Goal: Task Accomplishment & Management: Use online tool/utility

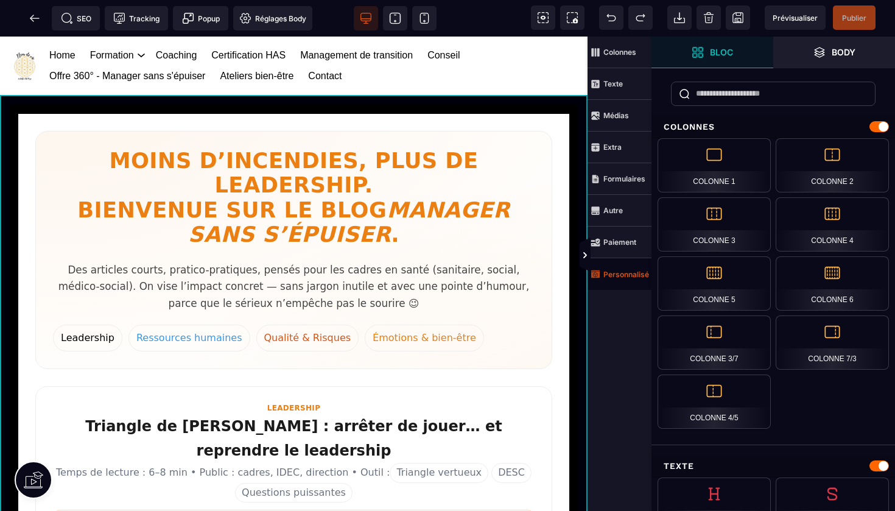
click at [620, 274] on strong "Personnalisé" at bounding box center [626, 274] width 46 height 9
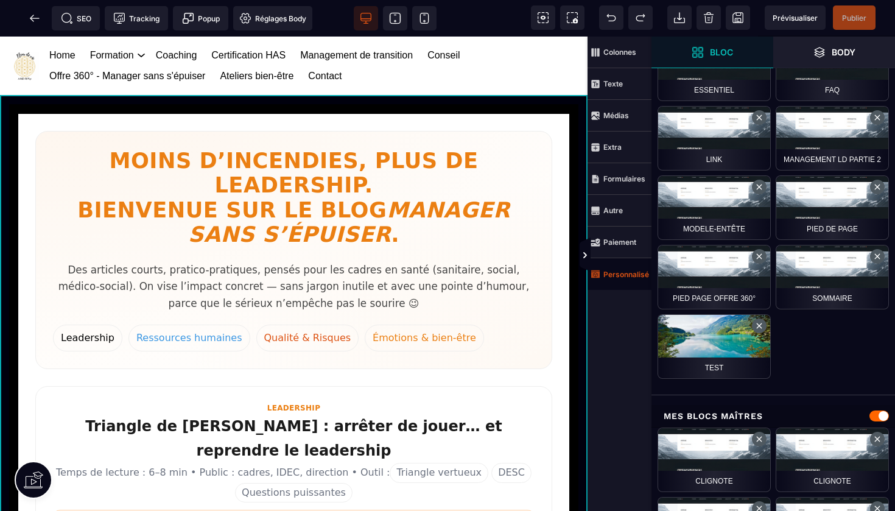
scroll to position [662, 0]
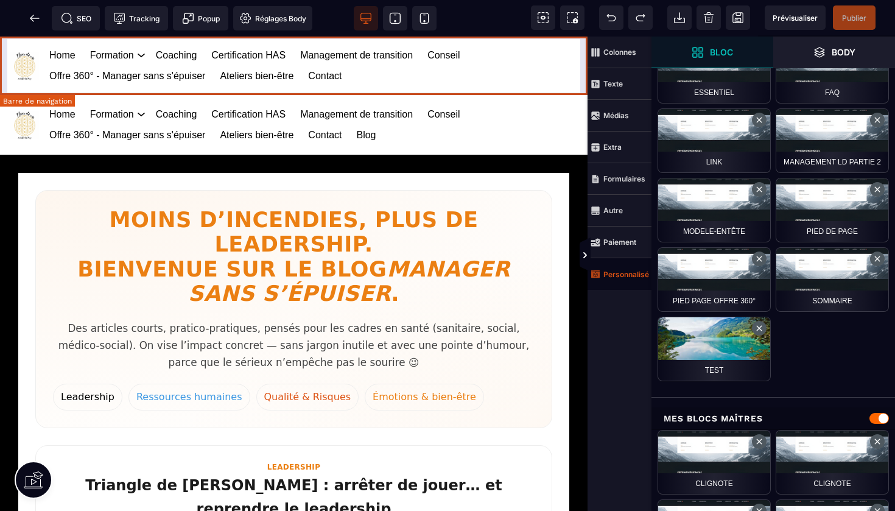
click at [582, 51] on div "Home Formation Management et leadership Gestion des risques en santé Management…" at bounding box center [293, 66] width 587 height 59
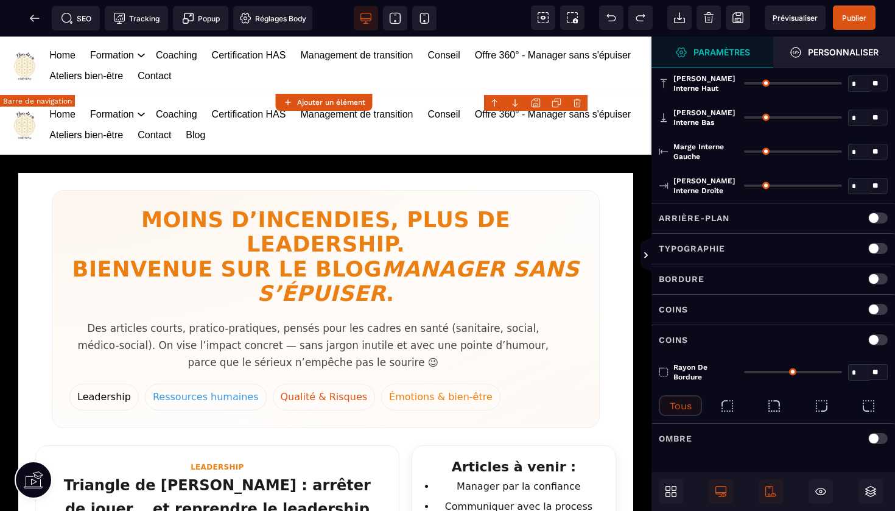
type input "*"
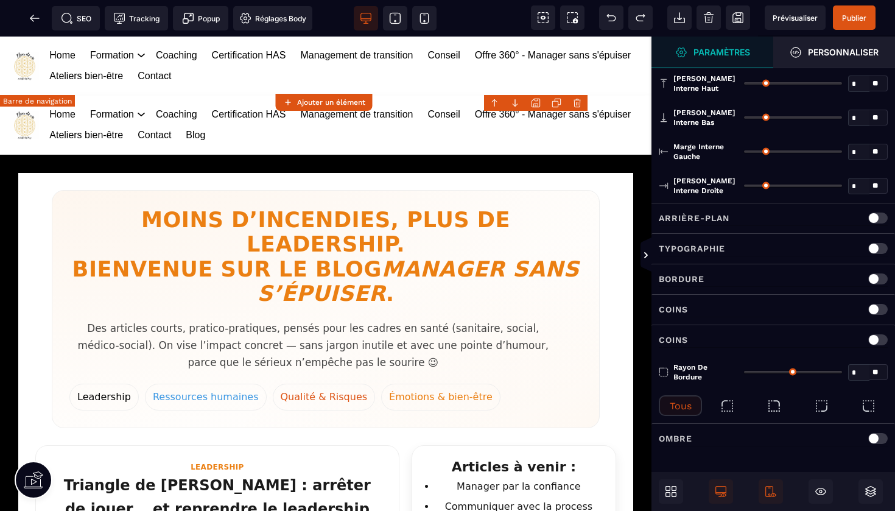
type input "**"
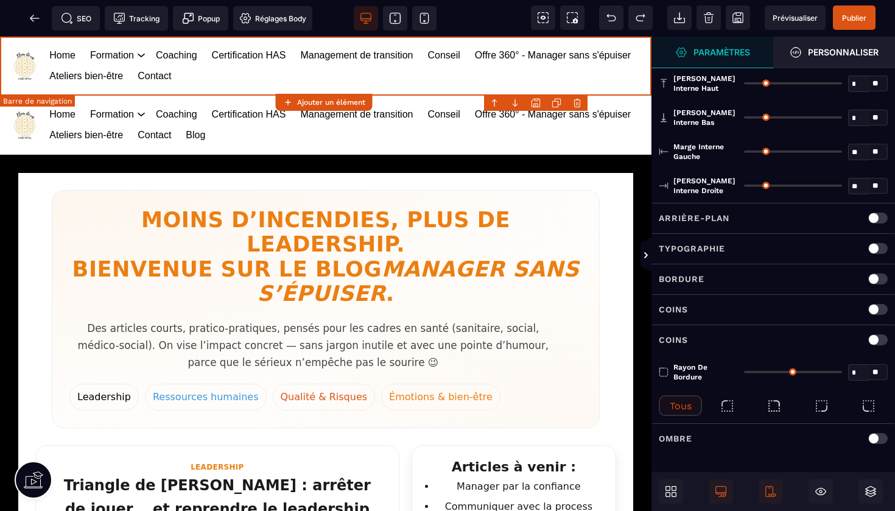
scroll to position [0, 0]
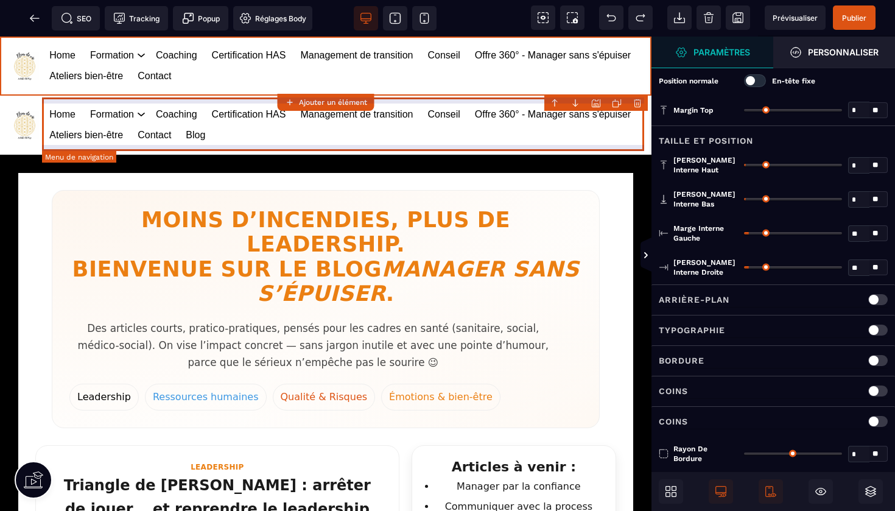
click at [638, 100] on body "B I U S A ******* Ajouter un élément" at bounding box center [447, 255] width 895 height 511
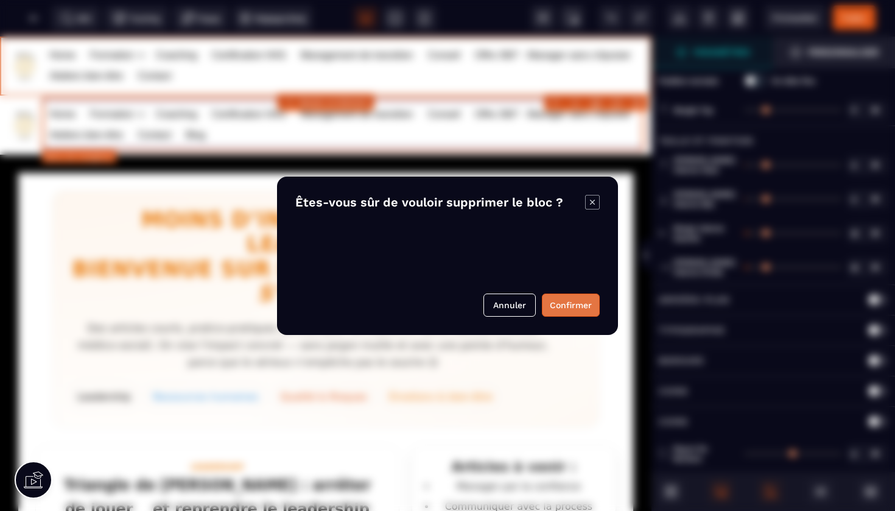
click at [562, 301] on button "Confirmer" at bounding box center [571, 304] width 58 height 23
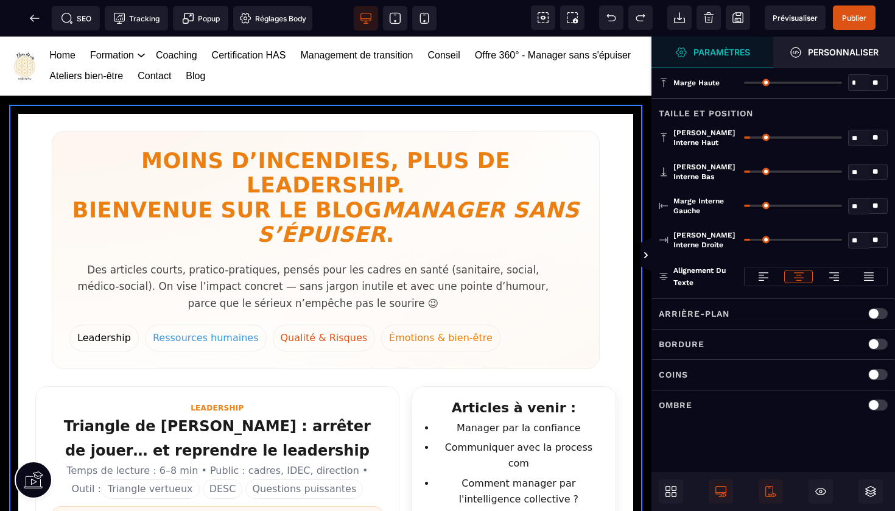
type input "*"
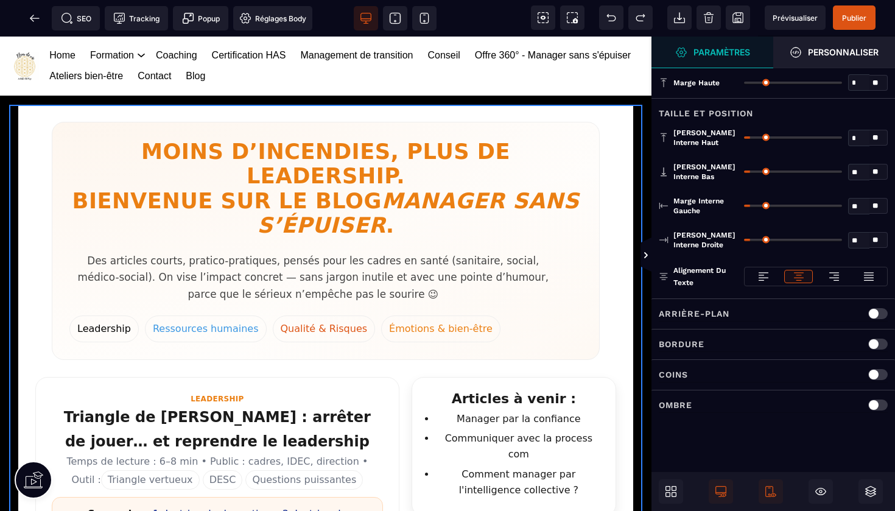
type input "*"
click at [746, 136] on input "range" at bounding box center [793, 137] width 98 height 2
type input "*"
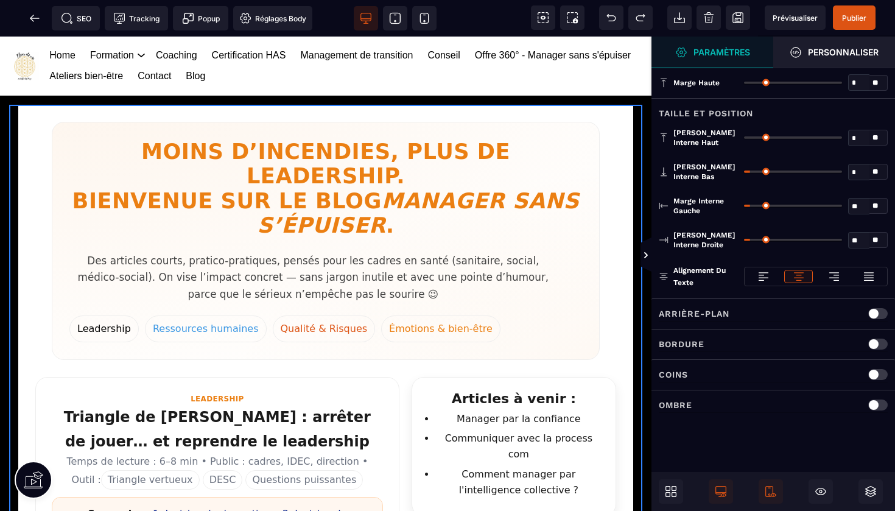
click at [746, 170] on input "range" at bounding box center [793, 171] width 98 height 2
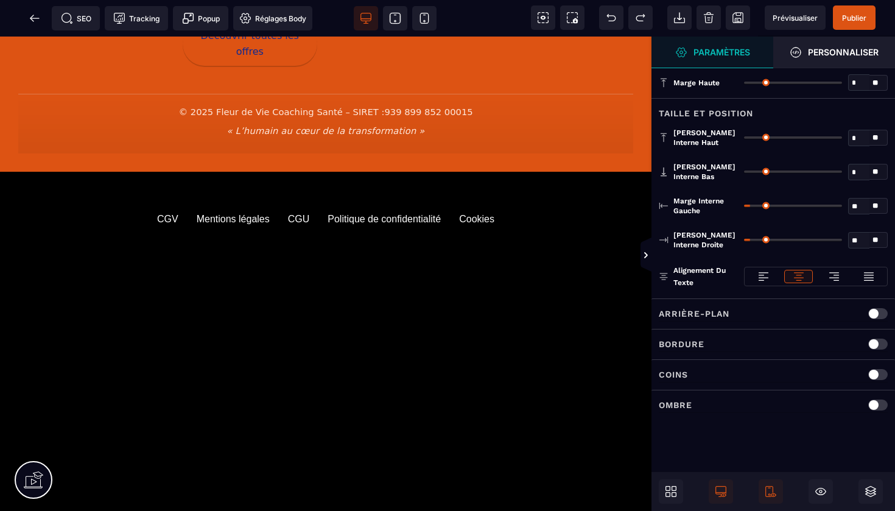
scroll to position [2415, 0]
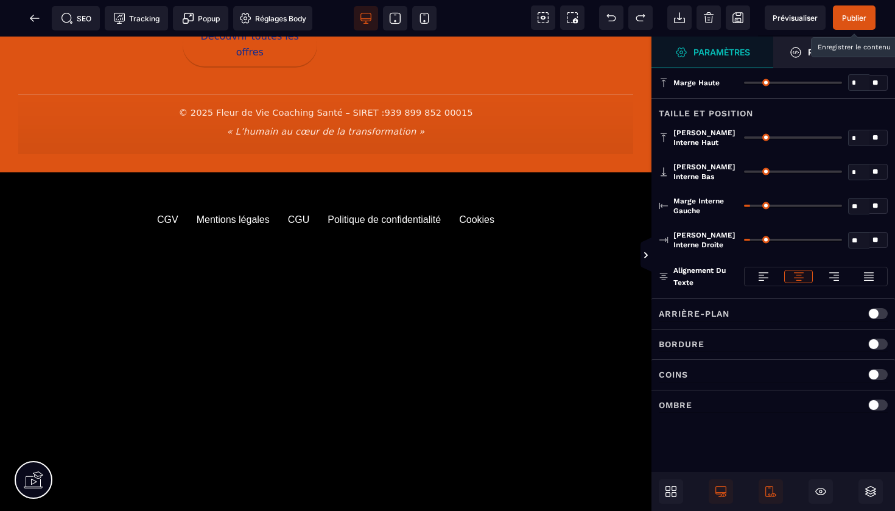
click at [850, 21] on span "Publier" at bounding box center [854, 17] width 24 height 9
click at [42, 18] on span at bounding box center [35, 18] width 24 height 24
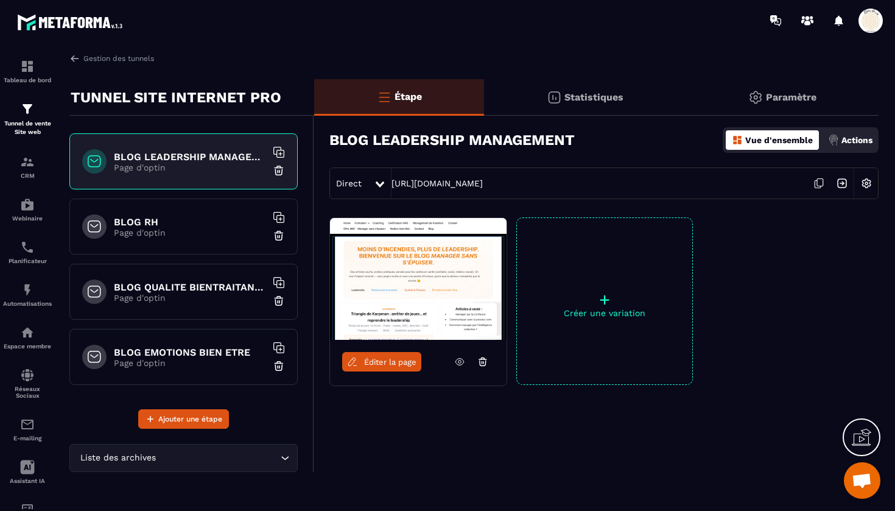
scroll to position [1495, 0]
click at [219, 236] on p "Page d'optin" at bounding box center [190, 233] width 152 height 10
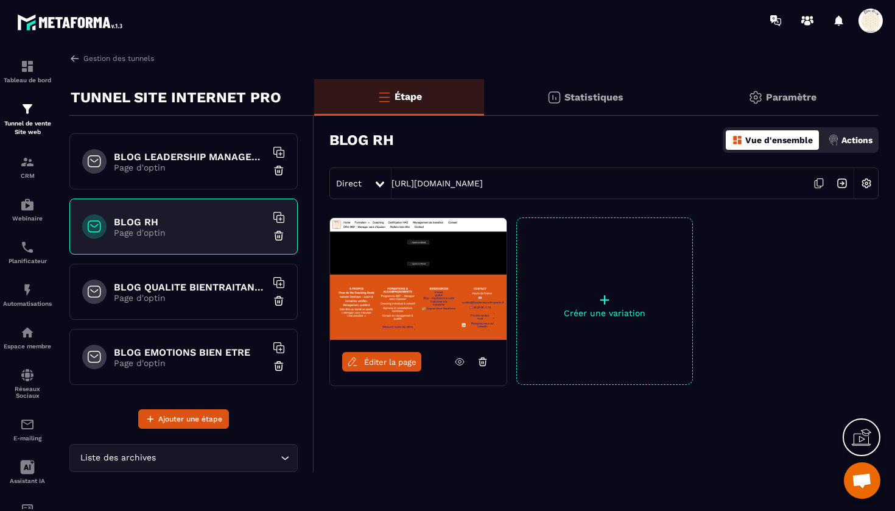
click at [392, 359] on span "Éditer la page" at bounding box center [390, 361] width 52 height 9
